Goal: Task Accomplishment & Management: Complete application form

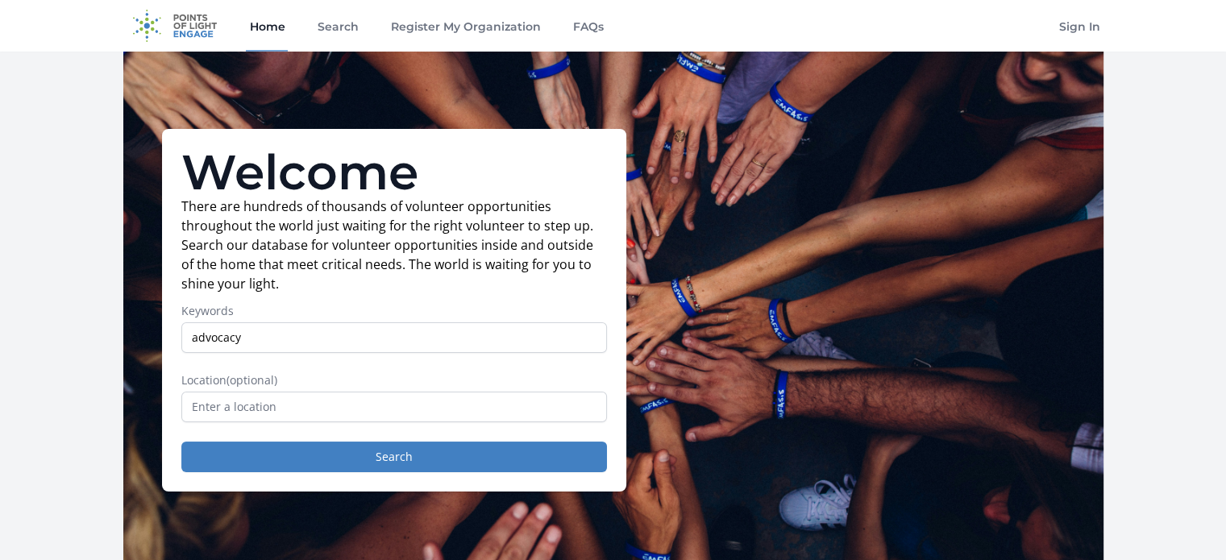
type input "advocacy"
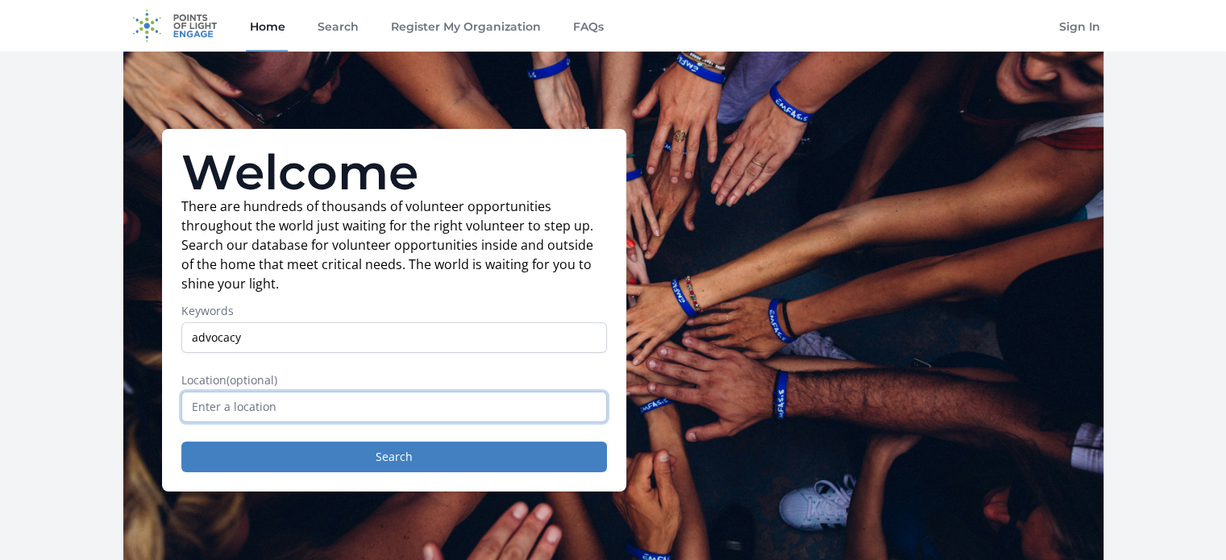
click at [334, 418] on input "text" at bounding box center [393, 407] width 425 height 31
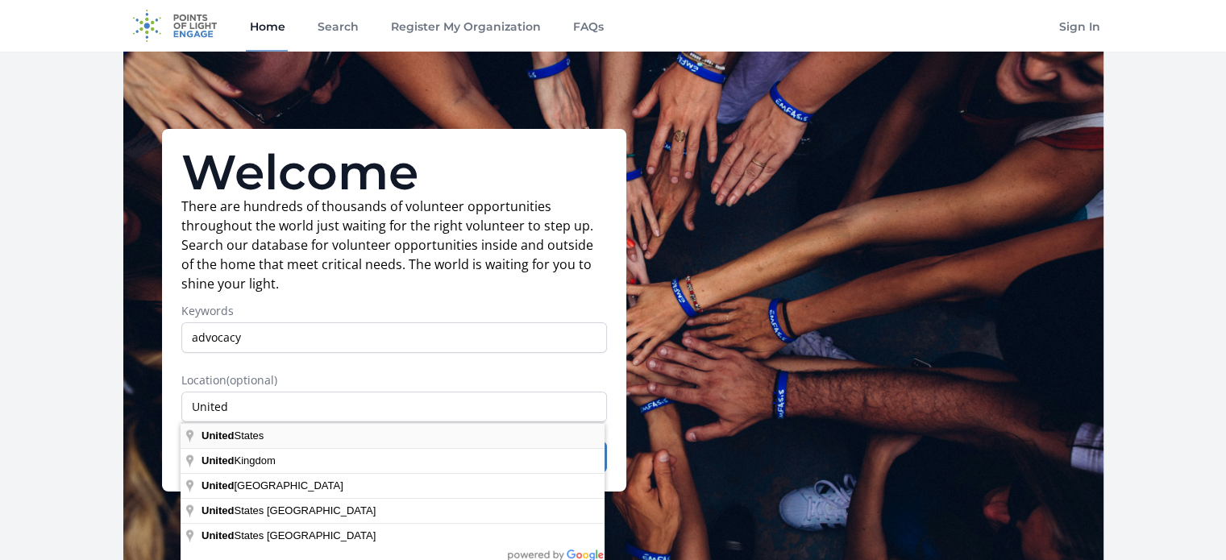
type input "[GEOGRAPHIC_DATA]"
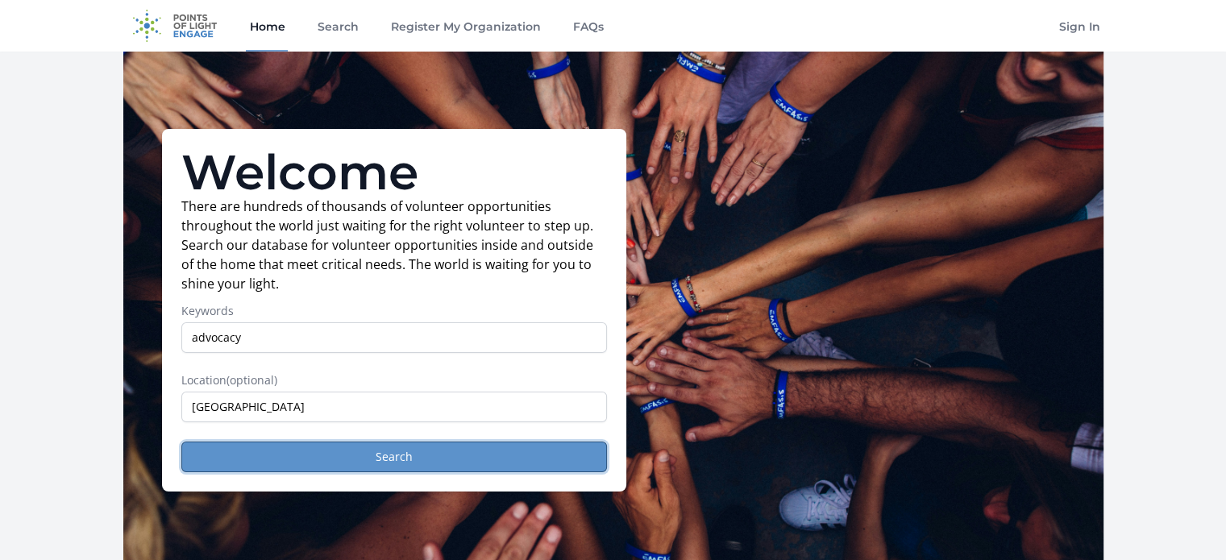
click at [329, 454] on button "Search" at bounding box center [393, 457] width 425 height 31
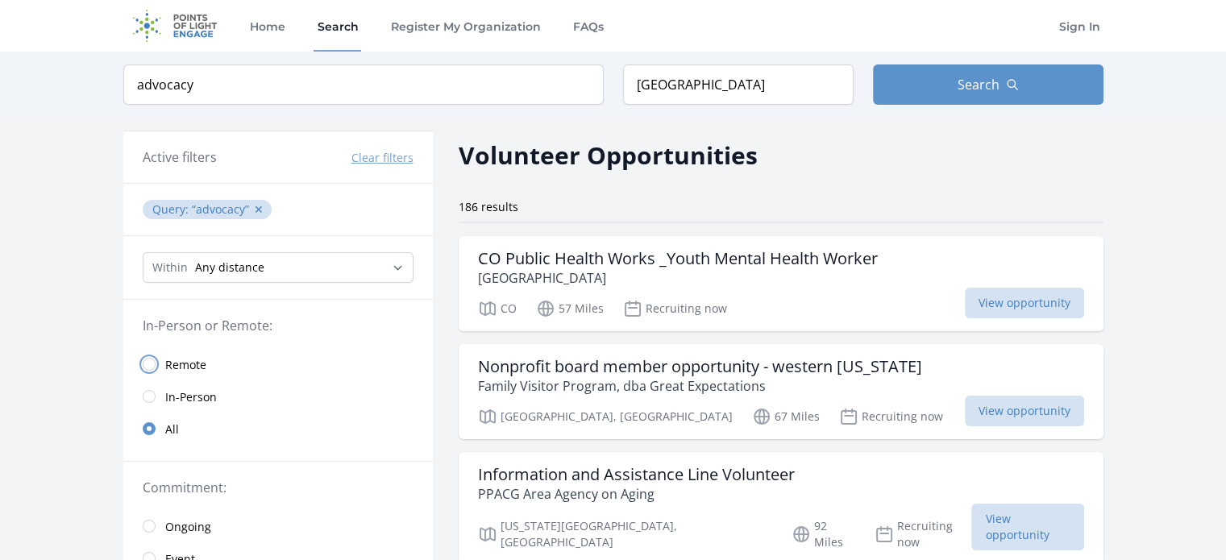
click at [146, 366] on input "radio" at bounding box center [149, 364] width 13 height 13
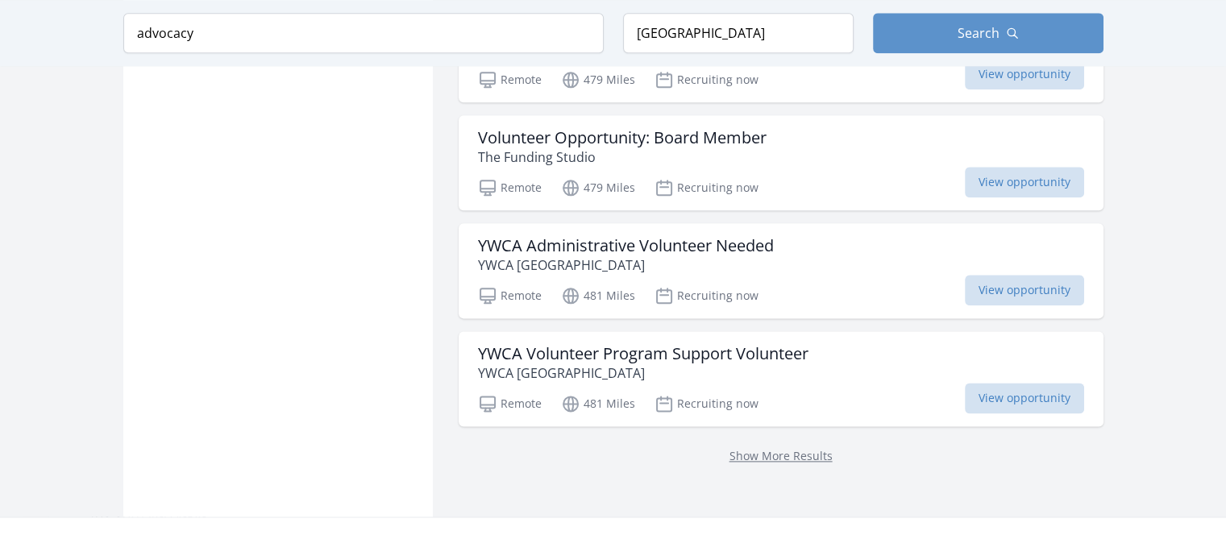
scroll to position [2011, 0]
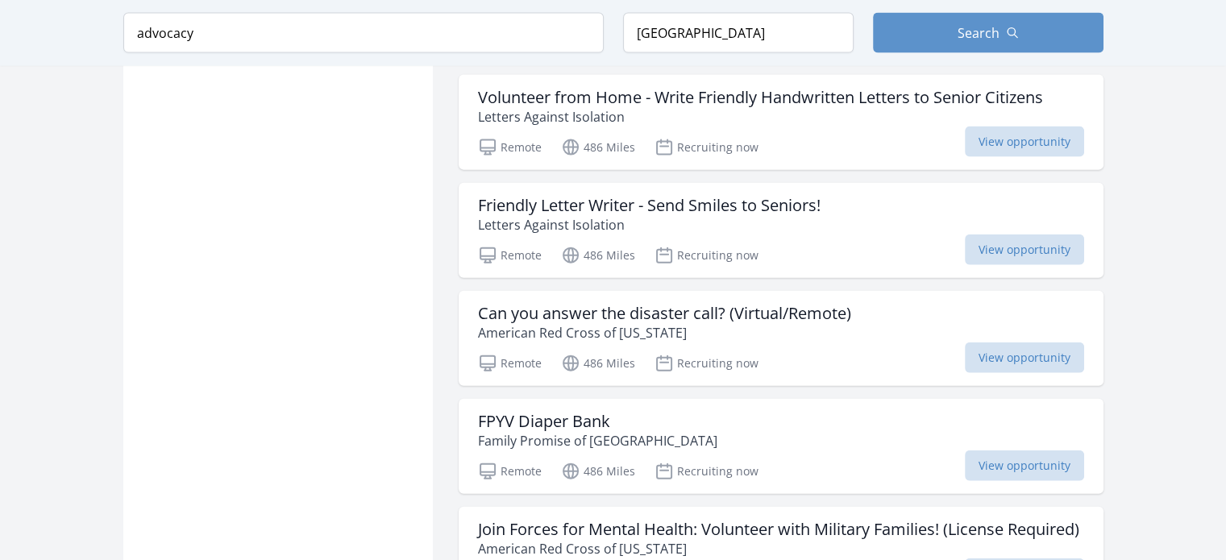
scroll to position [3676, 0]
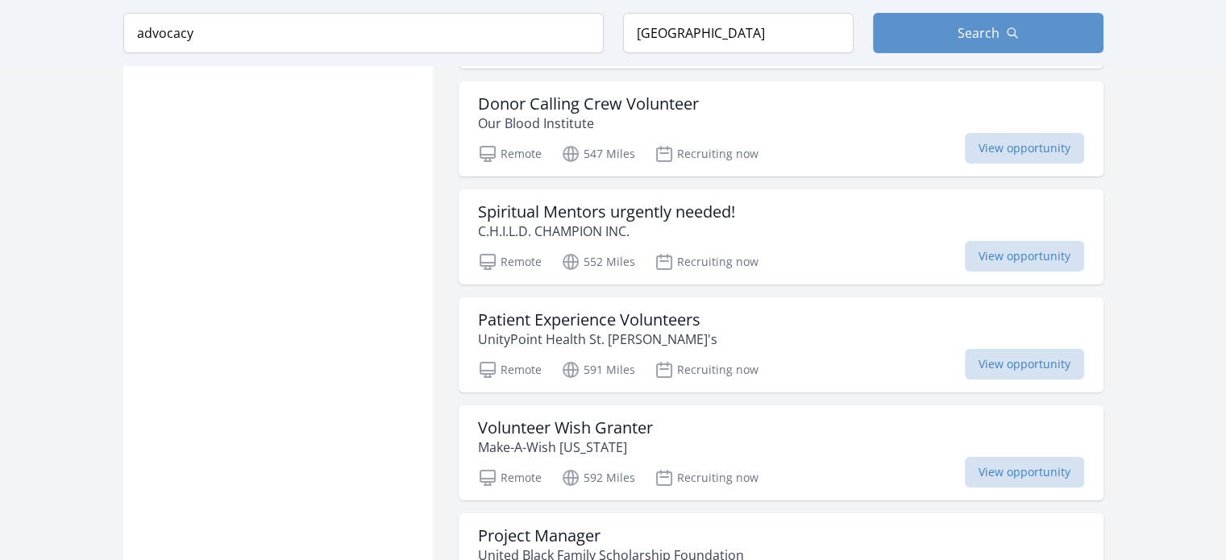
scroll to position [5734, 0]
drag, startPoint x: 563, startPoint y: 361, endPoint x: 820, endPoint y: 262, distance: 275.5
click at [820, 262] on div "Remote 552 Miles Recruiting now View opportunity" at bounding box center [781, 259] width 606 height 24
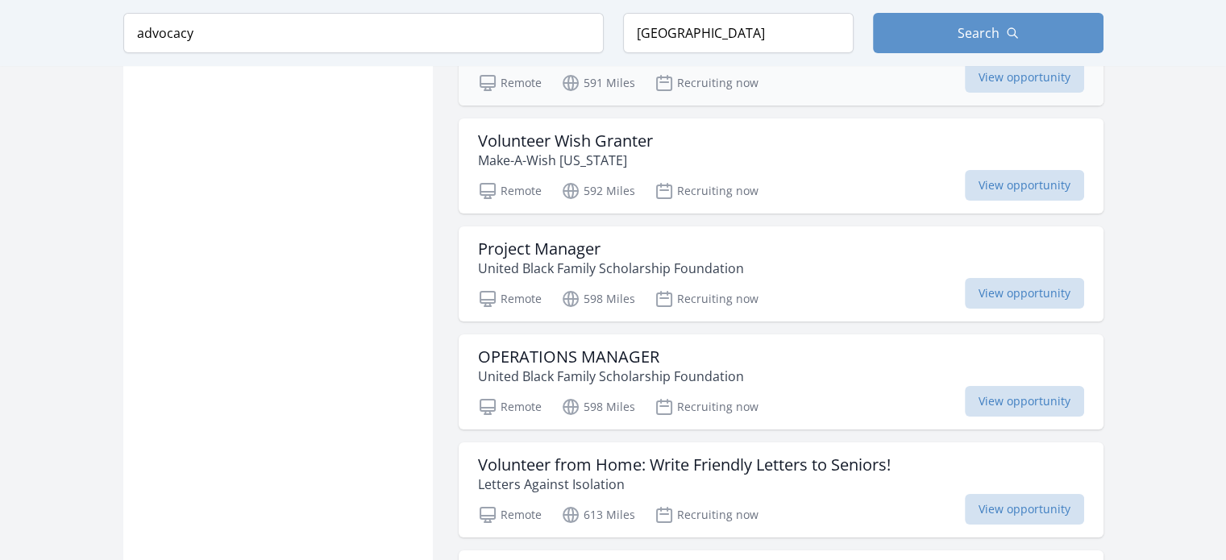
scroll to position [6021, 0]
click at [991, 286] on span "View opportunity" at bounding box center [1024, 291] width 119 height 31
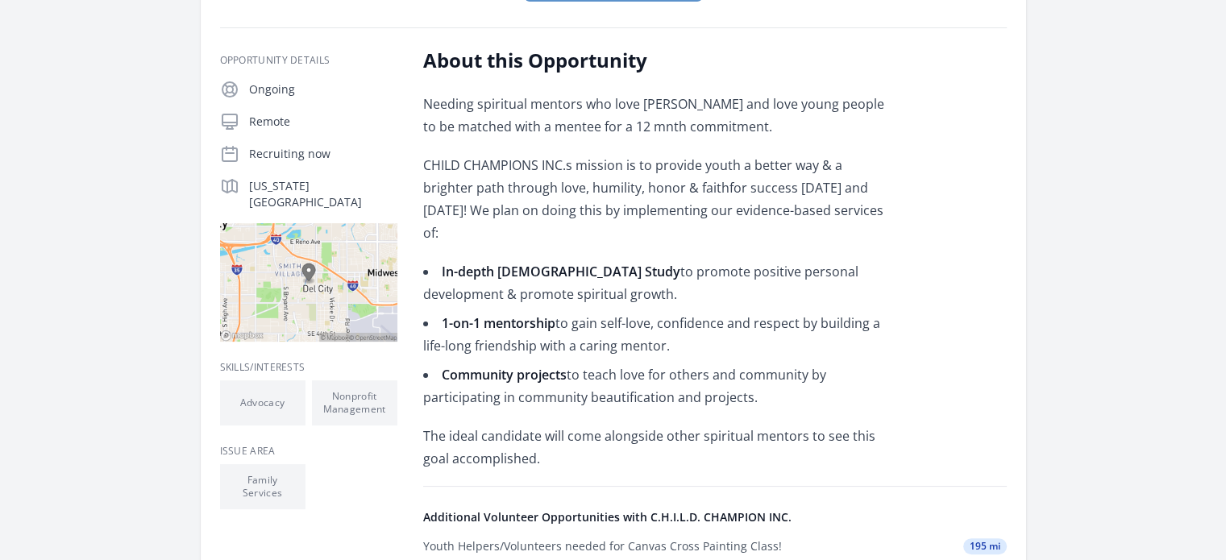
scroll to position [250, 0]
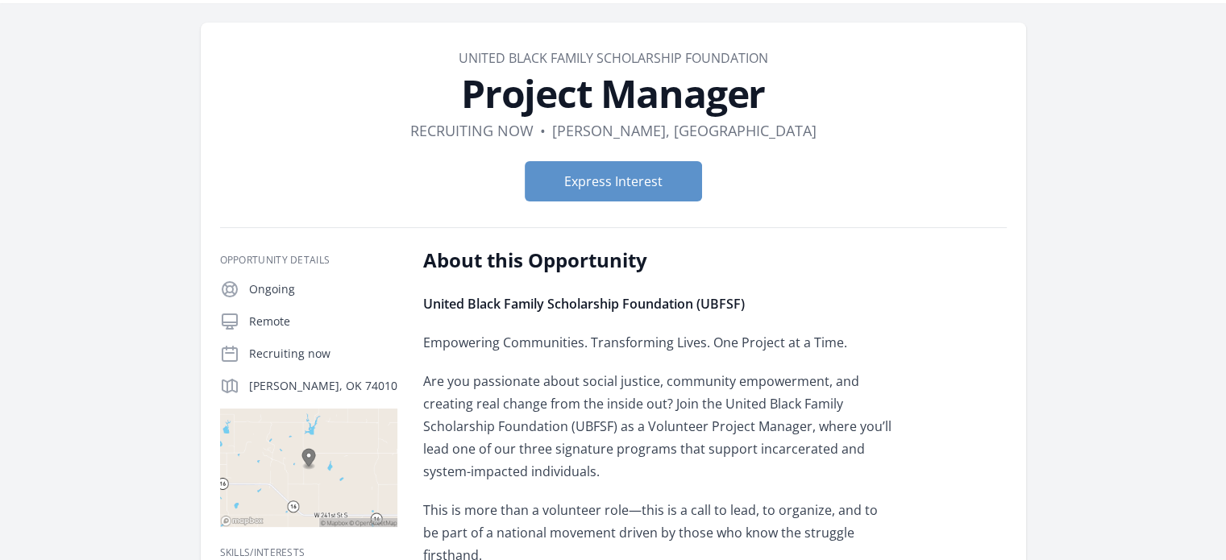
scroll to position [48, 0]
click at [625, 182] on button "Express Interest" at bounding box center [613, 182] width 177 height 40
